Goal: Information Seeking & Learning: Learn about a topic

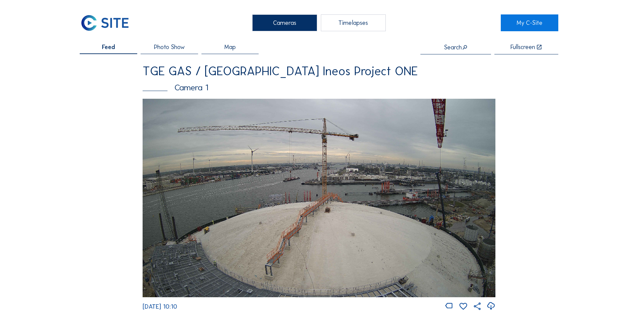
scroll to position [605, 0]
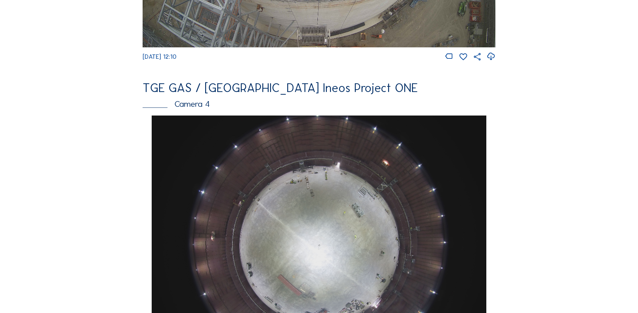
scroll to position [605, 0]
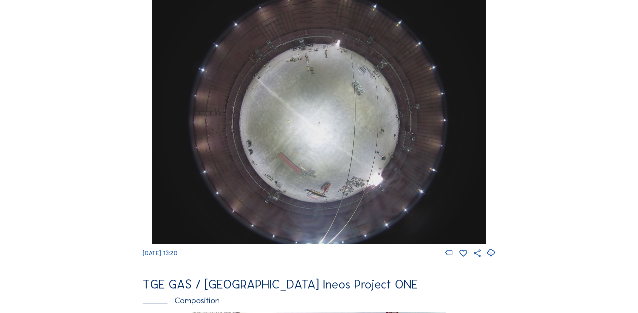
scroll to position [538, 0]
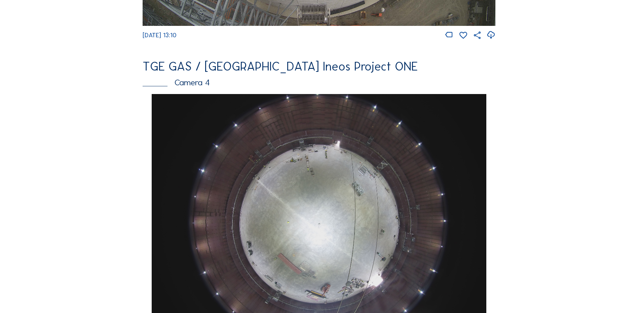
click at [191, 86] on div "Camera 4" at bounding box center [319, 82] width 353 height 8
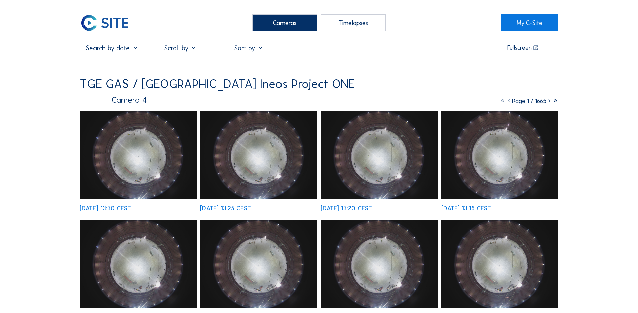
click at [157, 169] on img at bounding box center [138, 155] width 117 height 88
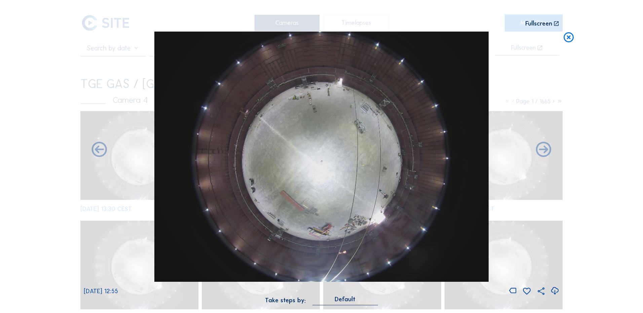
click at [570, 36] on icon at bounding box center [569, 38] width 12 height 12
